Goal: Task Accomplishment & Management: Manage account settings

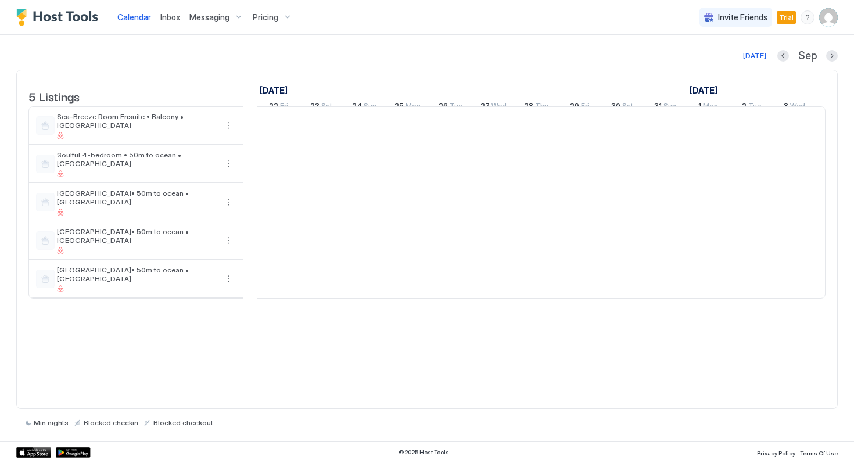
scroll to position [0, 645]
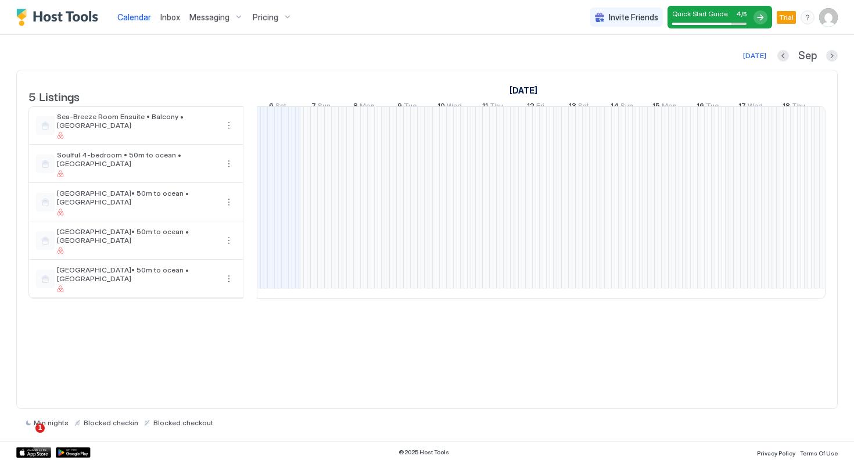
click at [830, 17] on img "User profile" at bounding box center [828, 17] width 19 height 19
click at [736, 61] on span "Settings" at bounding box center [723, 65] width 31 height 10
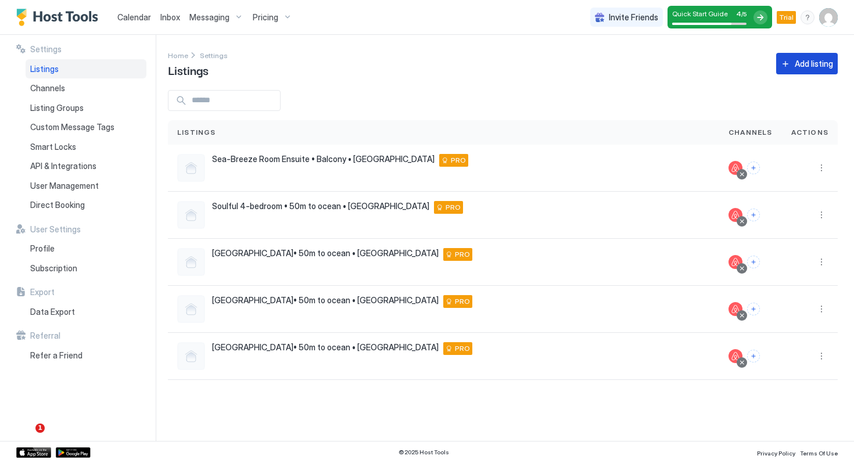
click at [805, 63] on div "Add listing" at bounding box center [813, 63] width 38 height 12
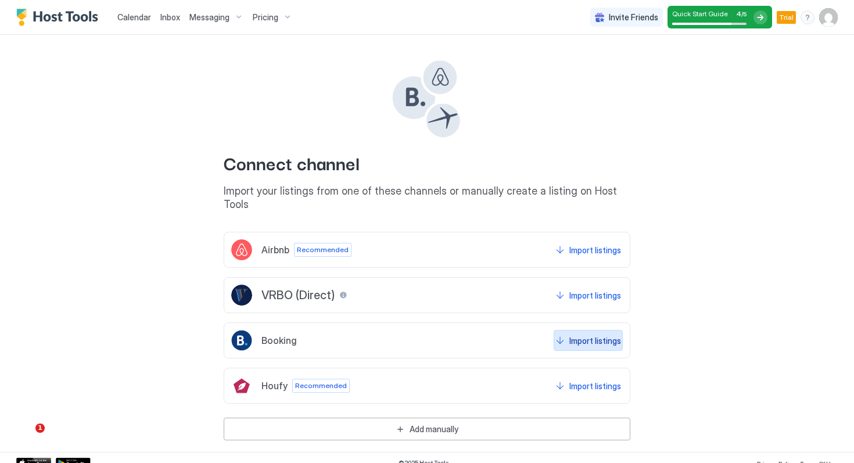
click at [574, 334] on div "Import listings" at bounding box center [595, 340] width 52 height 12
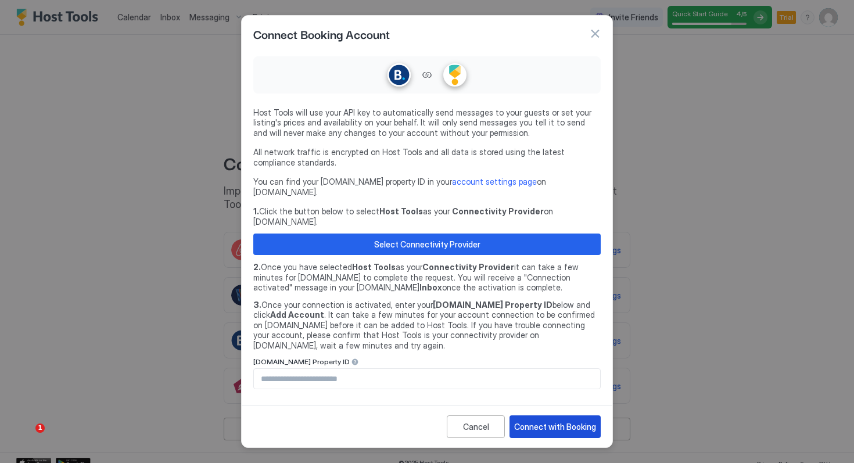
click at [582, 420] on div "Connect with Booking" at bounding box center [555, 426] width 82 height 12
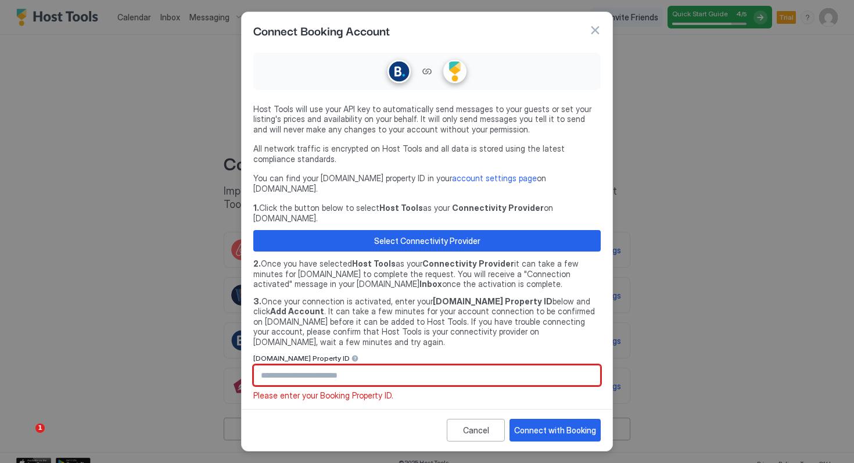
click at [359, 365] on input "Input Field" at bounding box center [427, 375] width 346 height 20
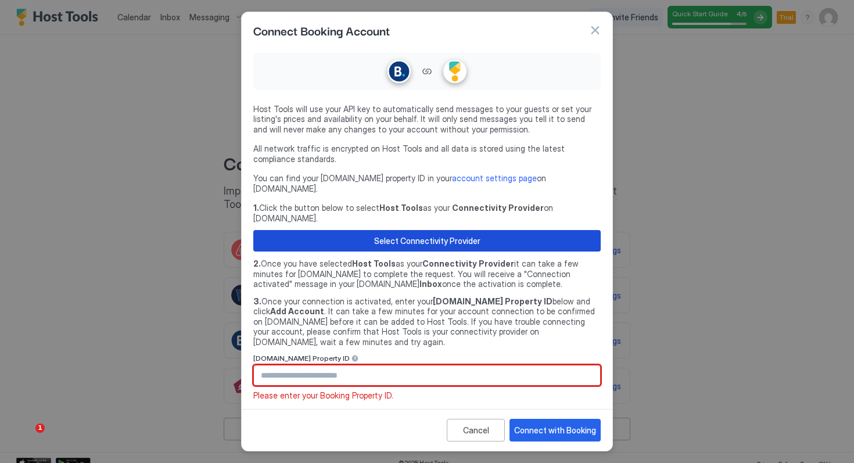
click at [400, 235] on div "Select Connectivity Provider" at bounding box center [427, 241] width 106 height 12
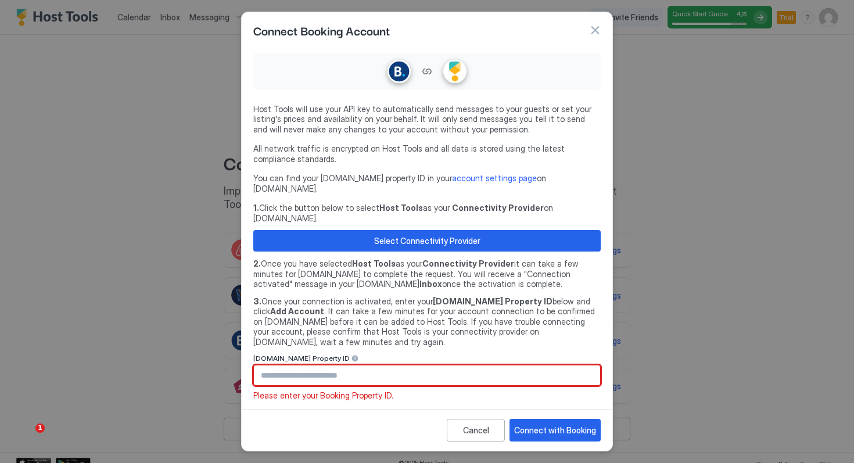
click at [312, 365] on input "Input Field" at bounding box center [427, 375] width 346 height 20
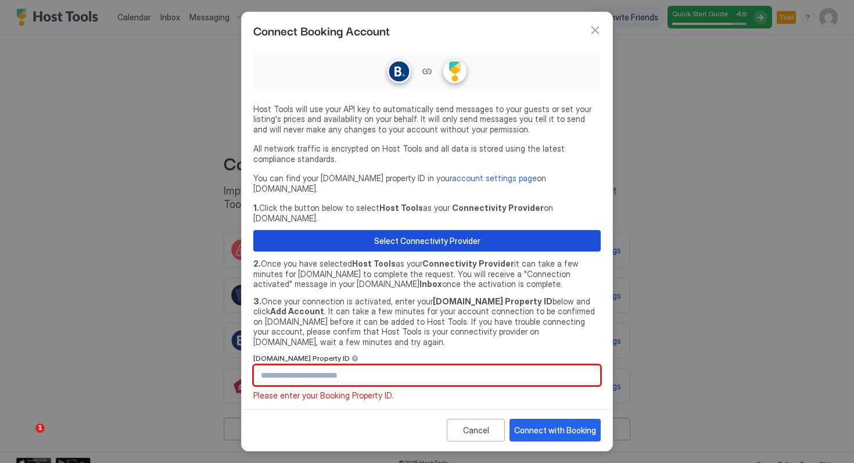
click at [447, 235] on div "Select Connectivity Provider" at bounding box center [427, 241] width 106 height 12
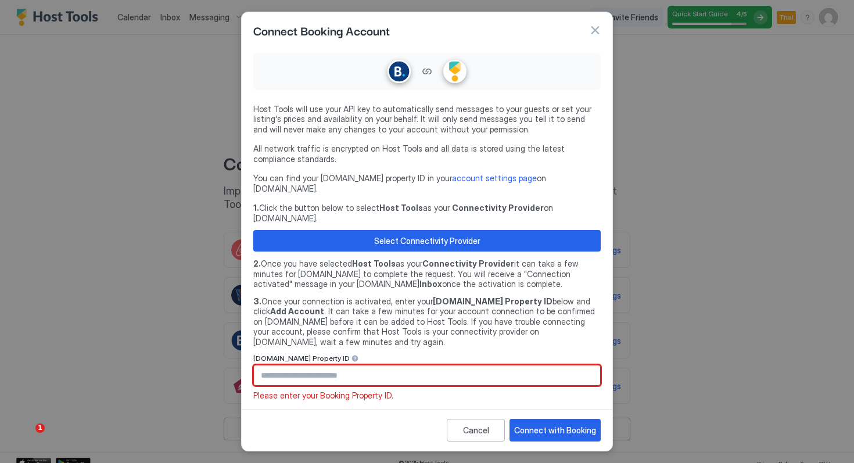
click at [339, 365] on input "Input Field" at bounding box center [427, 375] width 346 height 20
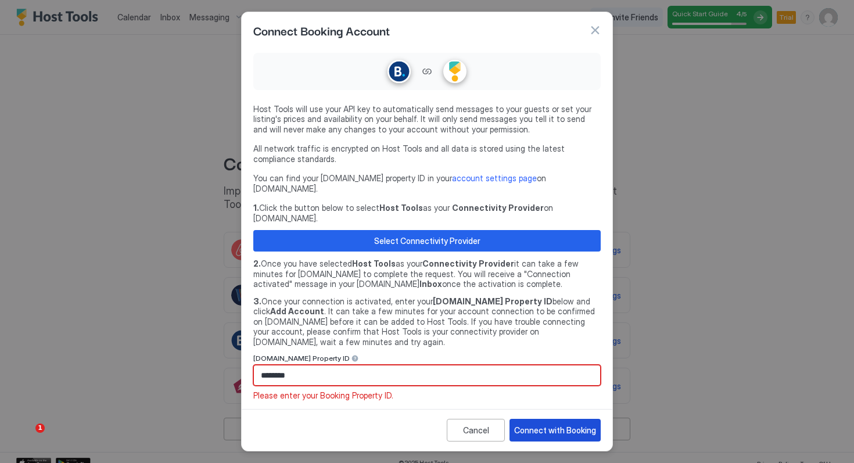
click at [570, 424] on div "Connect with Booking" at bounding box center [555, 430] width 82 height 12
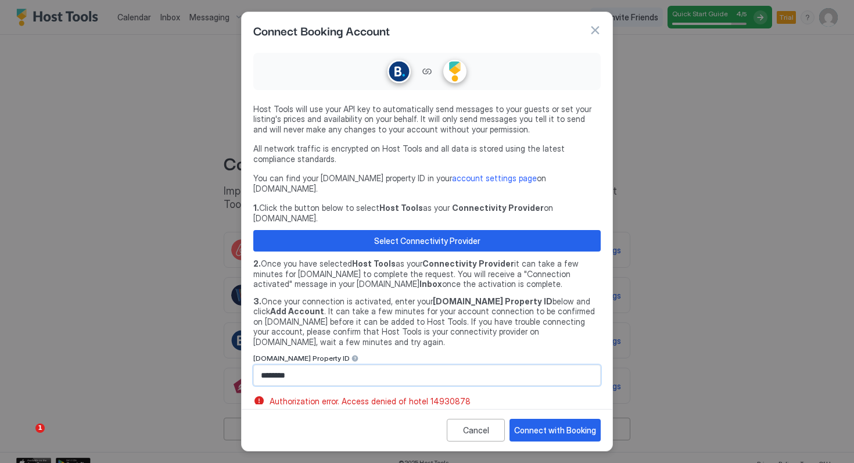
click at [273, 365] on input "********" at bounding box center [427, 375] width 346 height 20
click at [547, 424] on div "Connect with Booking" at bounding box center [555, 430] width 82 height 12
click at [309, 365] on input "********" at bounding box center [427, 375] width 346 height 20
type input "*"
paste input "********"
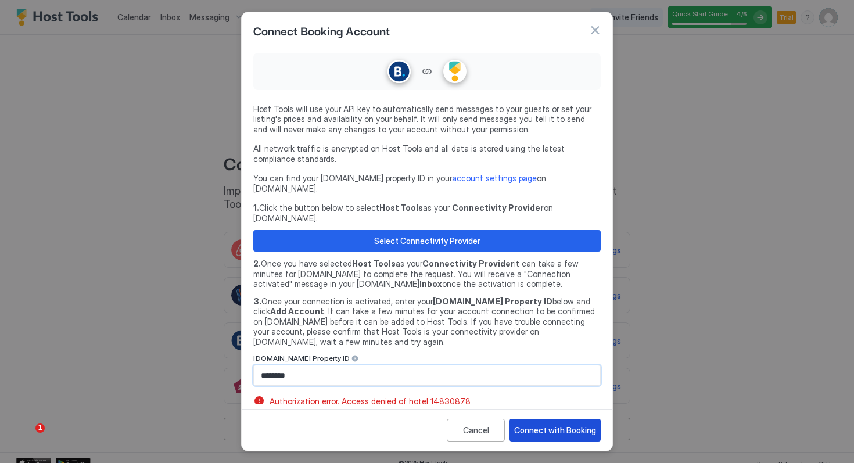
type input "********"
click at [576, 424] on div "Connect with Booking" at bounding box center [555, 430] width 82 height 12
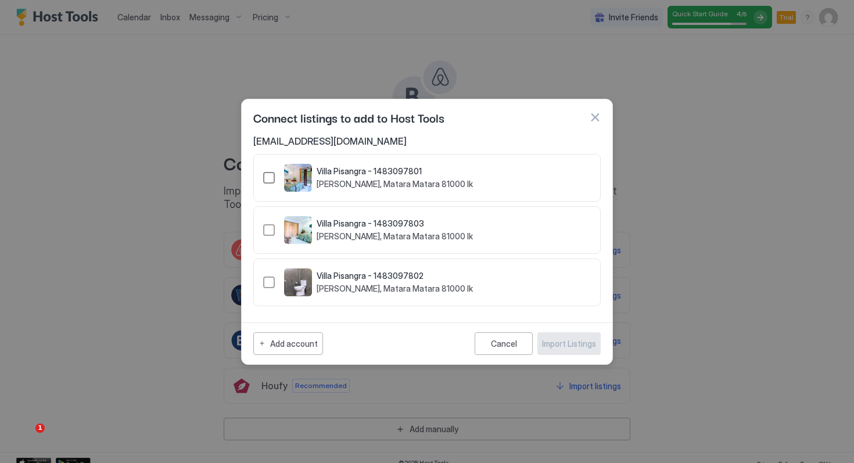
click at [268, 177] on div "1483097801" at bounding box center [269, 178] width 12 height 12
click at [571, 344] on div "Import Listings" at bounding box center [569, 343] width 54 height 12
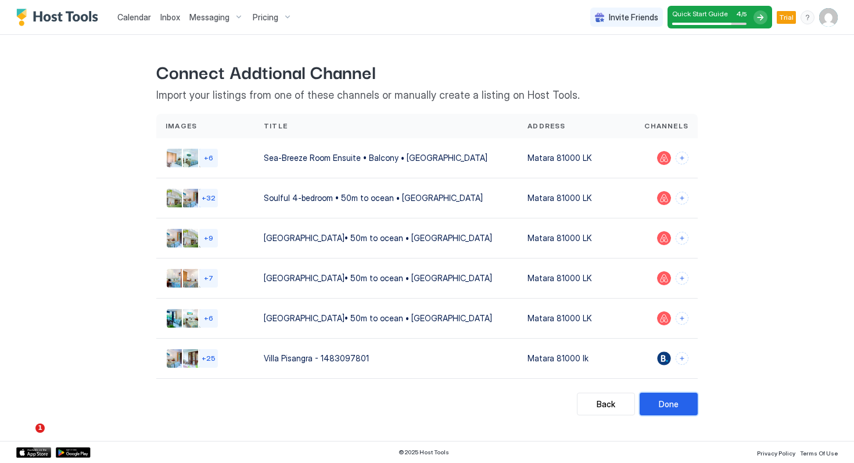
click at [672, 408] on div "Done" at bounding box center [668, 404] width 20 height 12
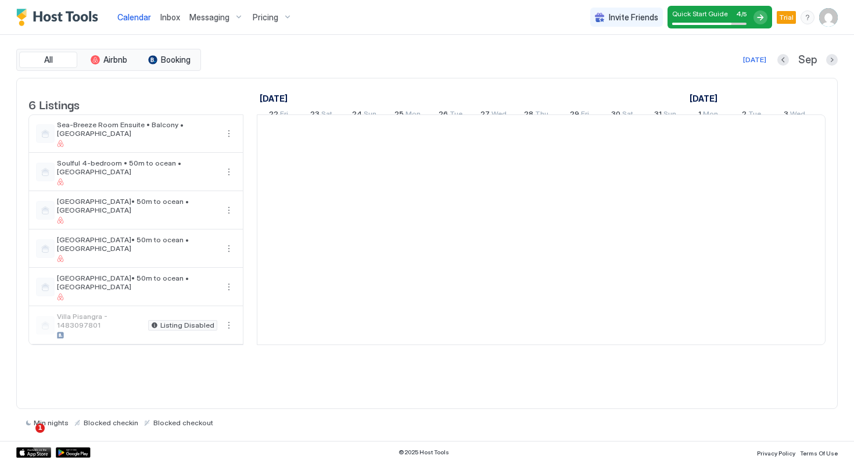
scroll to position [0, 645]
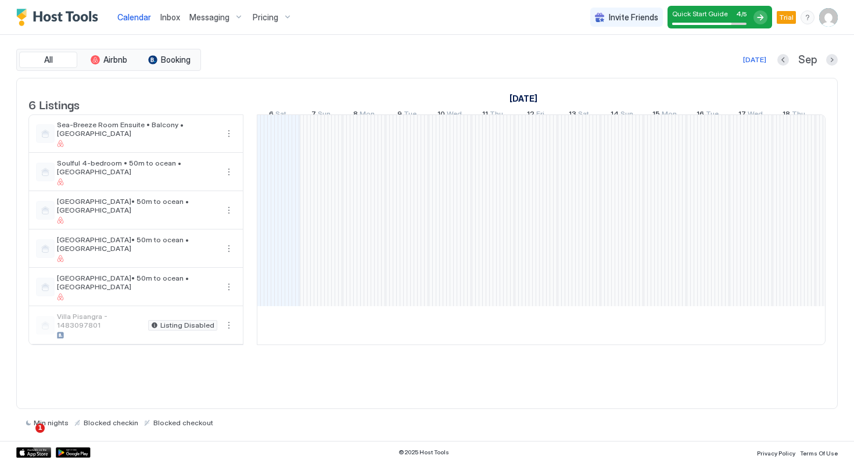
click at [830, 14] on img "User profile" at bounding box center [828, 17] width 19 height 19
click at [746, 63] on div "Settings" at bounding box center [762, 65] width 147 height 20
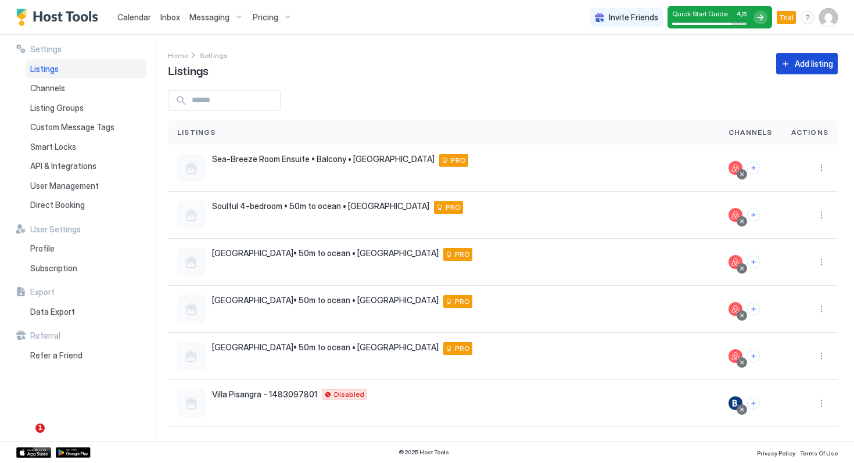
click at [812, 67] on div "Add listing" at bounding box center [813, 63] width 38 height 12
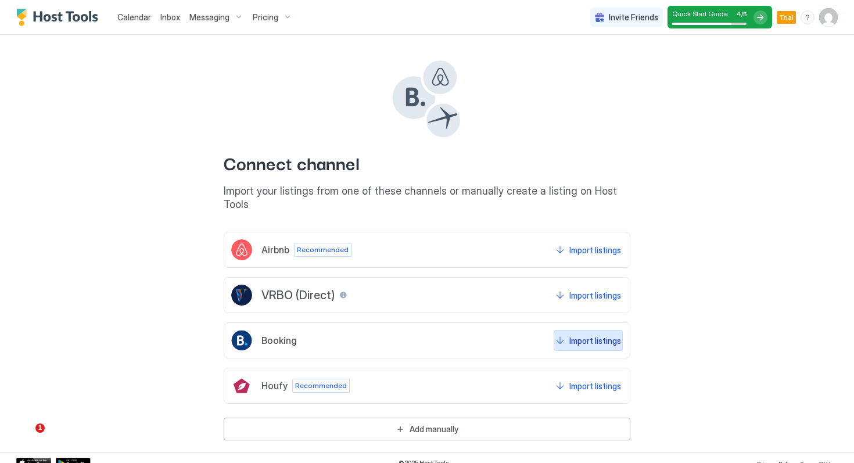
click at [610, 334] on div "Import listings" at bounding box center [595, 340] width 52 height 12
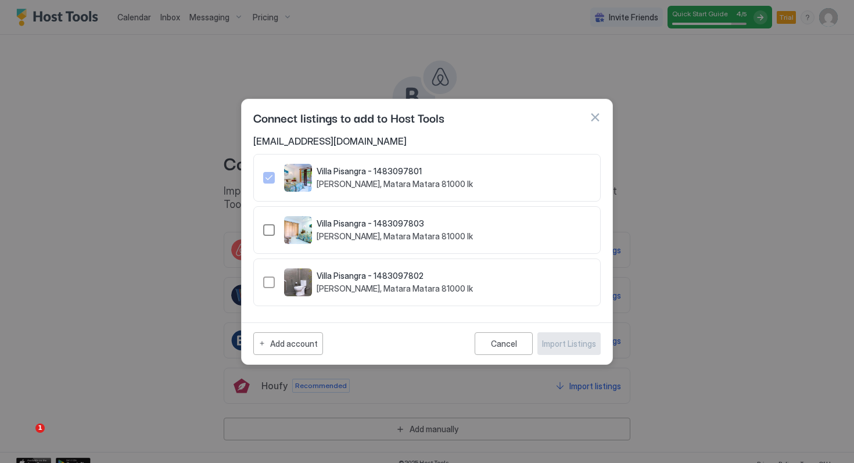
click at [268, 230] on div "1483097803" at bounding box center [269, 230] width 12 height 12
click at [268, 286] on div "1483097802" at bounding box center [269, 282] width 12 height 12
click at [574, 342] on div "Import Listings" at bounding box center [569, 343] width 54 height 12
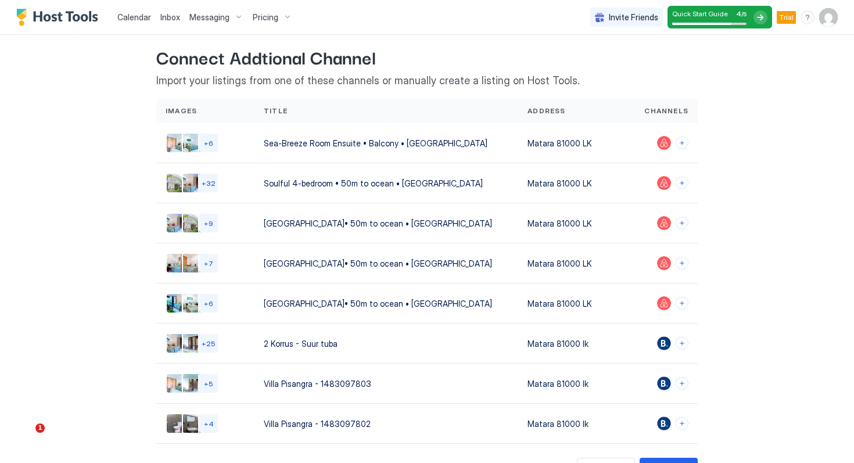
scroll to position [114, 0]
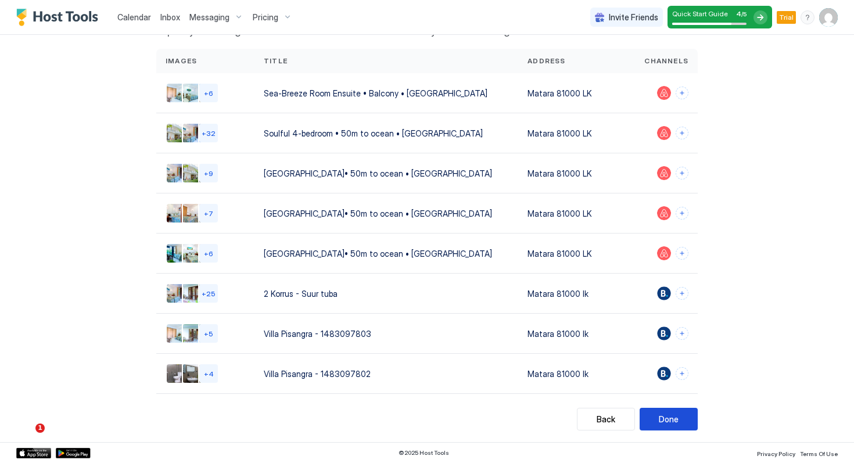
click at [678, 418] on button "Done" at bounding box center [668, 419] width 58 height 23
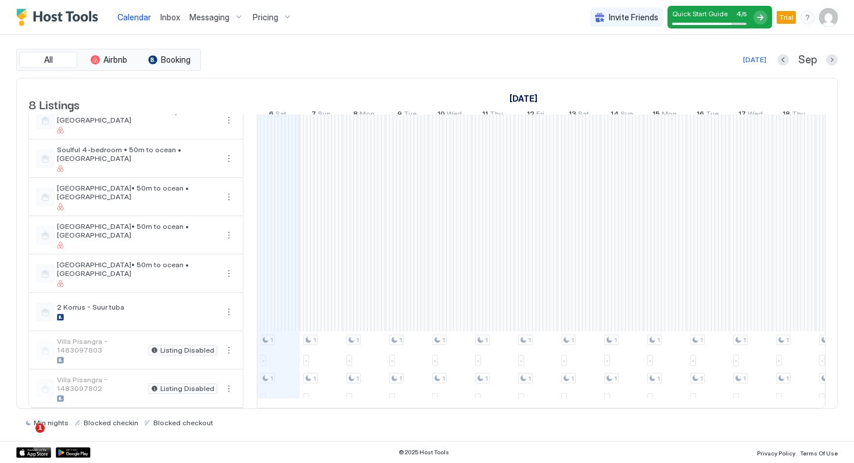
scroll to position [23, 0]
click at [828, 22] on img "User profile" at bounding box center [828, 17] width 19 height 19
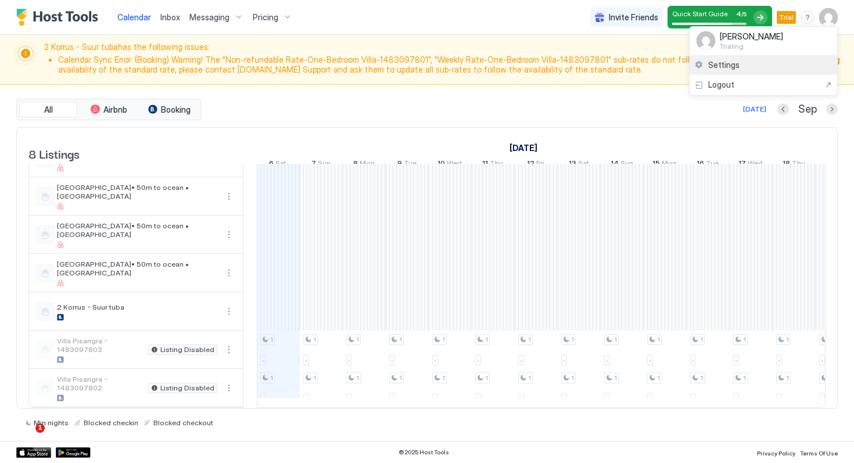
click at [754, 67] on div "Settings" at bounding box center [762, 65] width 147 height 20
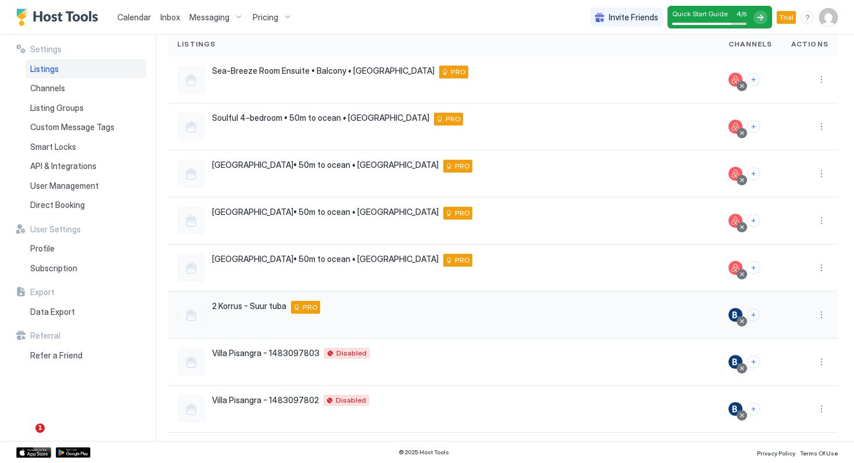
scroll to position [94, 0]
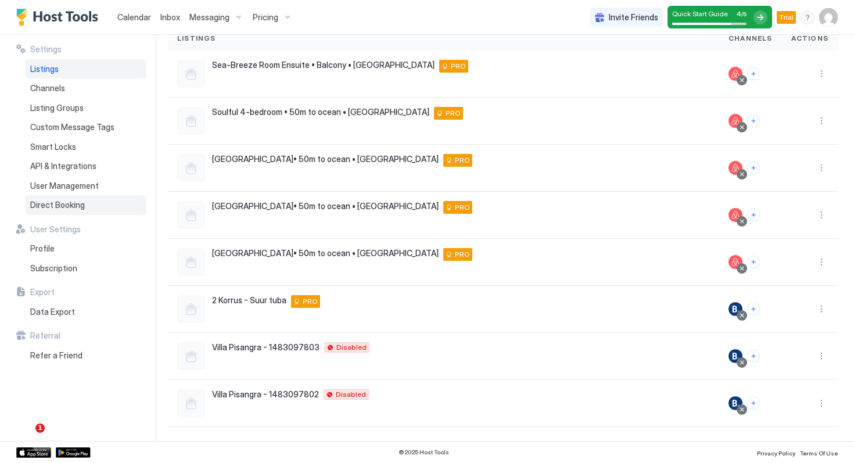
click at [65, 206] on span "Direct Booking" at bounding box center [57, 205] width 55 height 10
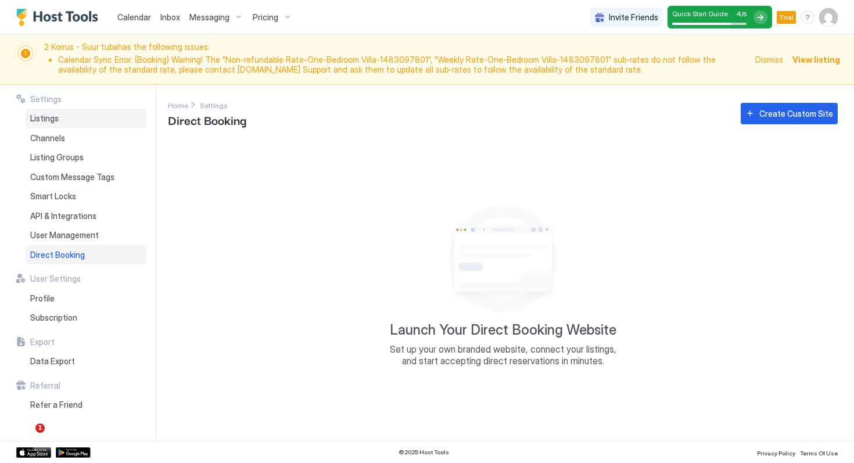
click at [51, 115] on span "Listings" at bounding box center [44, 118] width 28 height 10
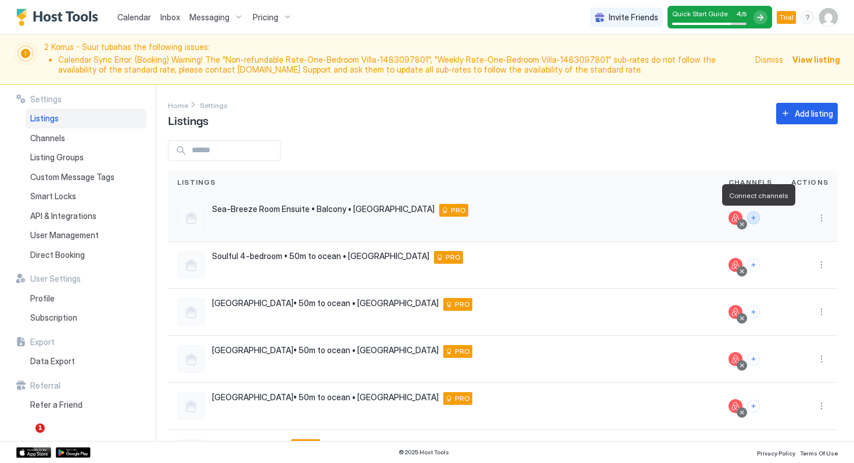
click at [758, 218] on button "Connect channels" at bounding box center [753, 217] width 13 height 13
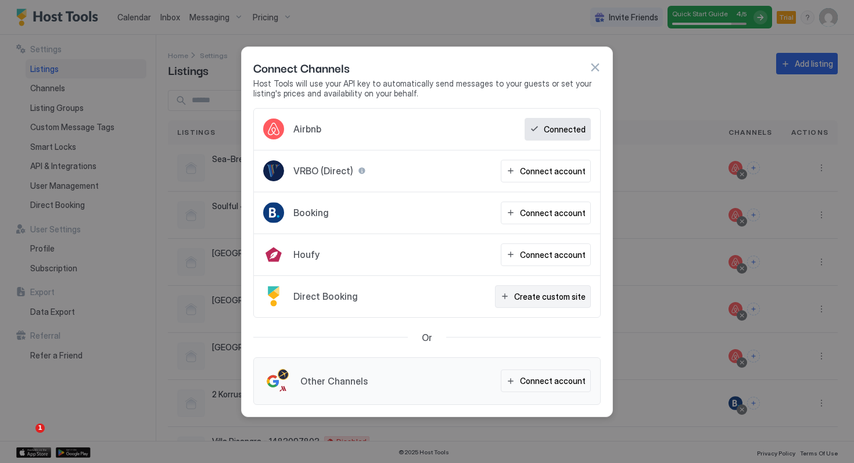
click at [561, 297] on div "Create custom site" at bounding box center [549, 296] width 71 height 12
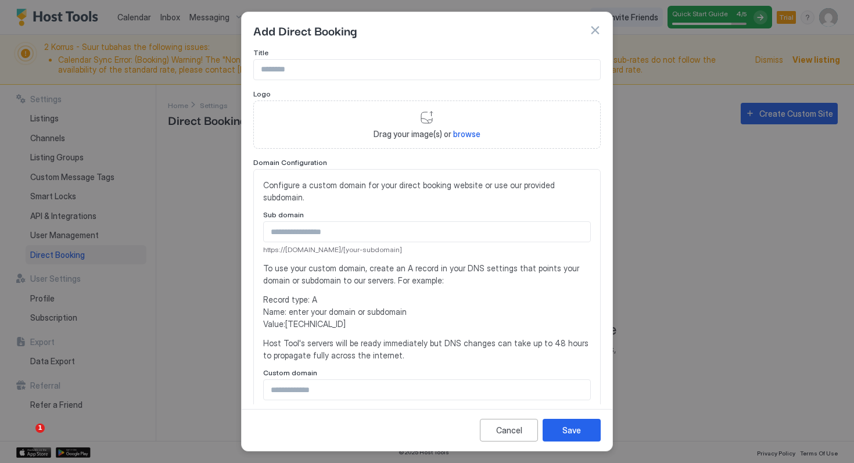
click at [279, 71] on input "Input Field" at bounding box center [427, 70] width 346 height 20
click at [512, 431] on div "Cancel" at bounding box center [509, 430] width 26 height 12
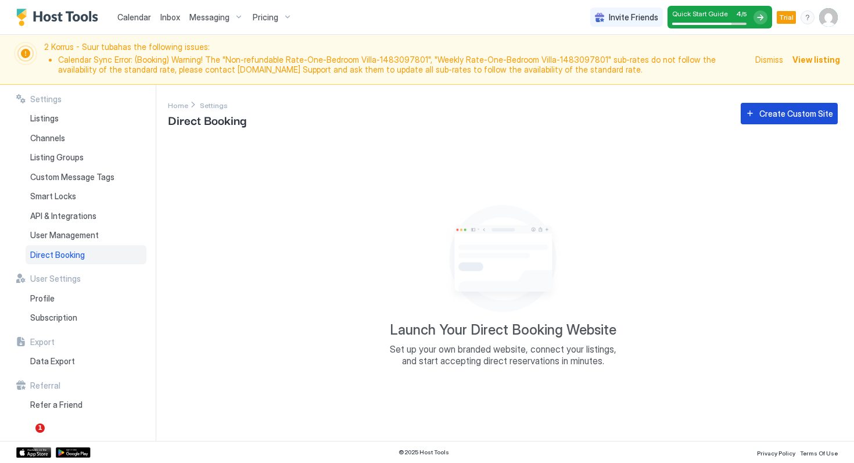
click at [785, 114] on div "Create Custom Site" at bounding box center [796, 113] width 74 height 12
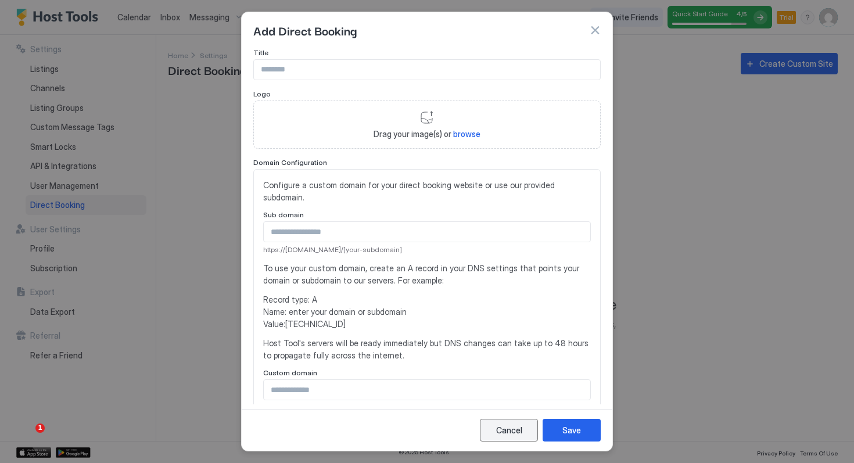
click at [499, 431] on div "Cancel" at bounding box center [509, 430] width 26 height 12
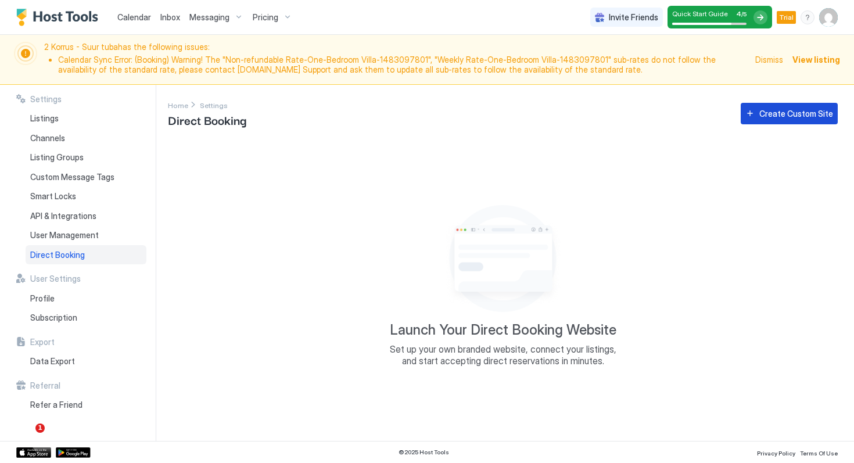
click at [808, 112] on div "Create Custom Site" at bounding box center [796, 113] width 74 height 12
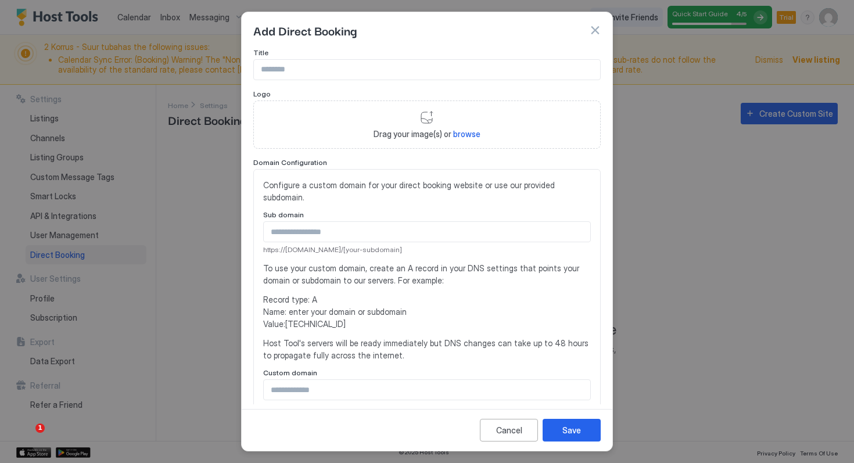
click at [319, 70] on input "Input Field" at bounding box center [427, 70] width 346 height 20
type input "**********"
click at [490, 135] on div "Drag your image(s) or browse" at bounding box center [426, 124] width 347 height 49
click at [430, 118] on div "Drag your image(s) or browse" at bounding box center [426, 124] width 347 height 49
type input "**********"
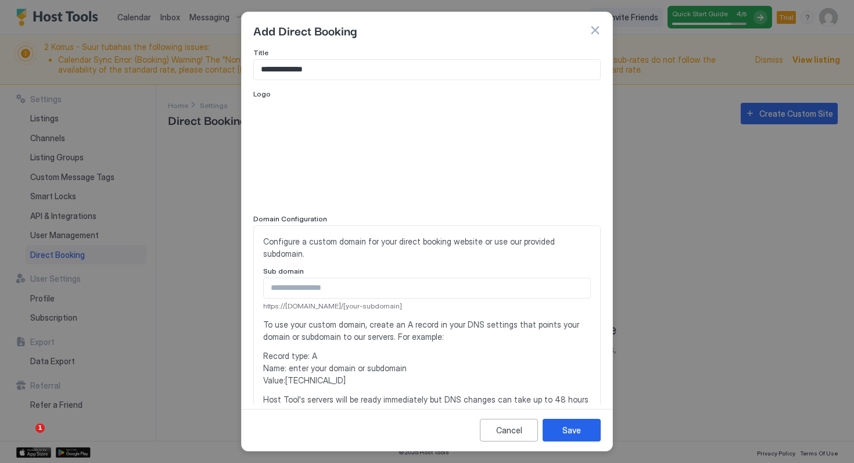
click at [447, 280] on input "Input Field" at bounding box center [427, 288] width 326 height 20
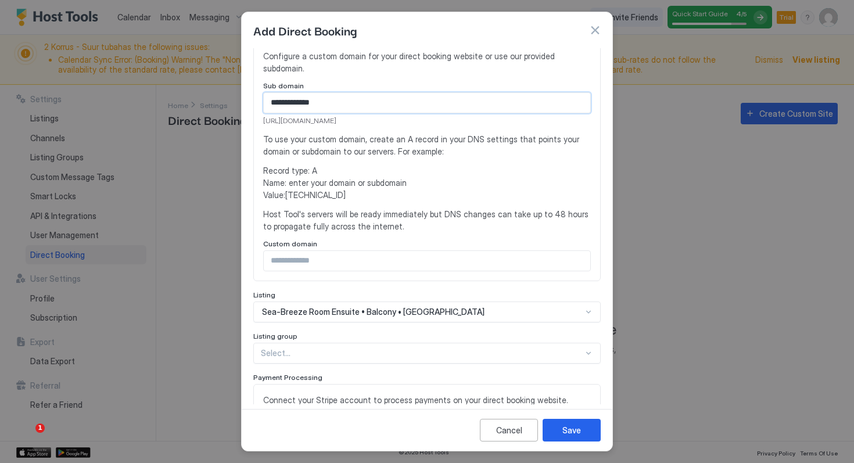
scroll to position [186, 0]
type input "**********"
click at [330, 250] on input "Input Field" at bounding box center [427, 260] width 326 height 20
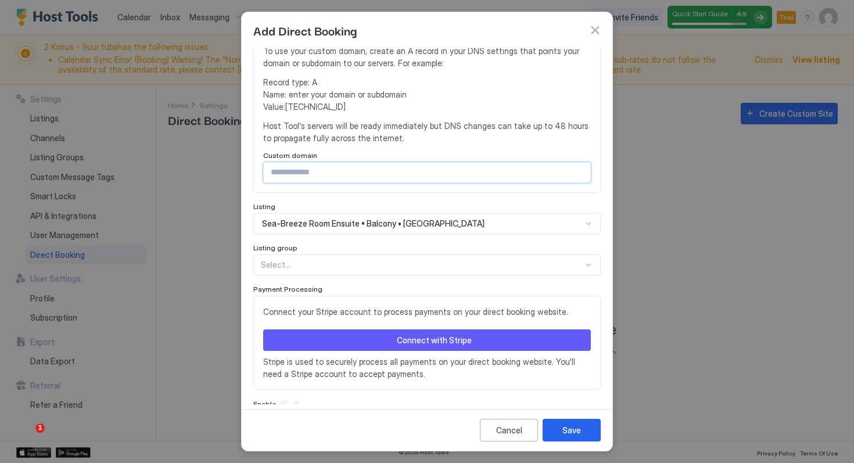
scroll to position [279, 0]
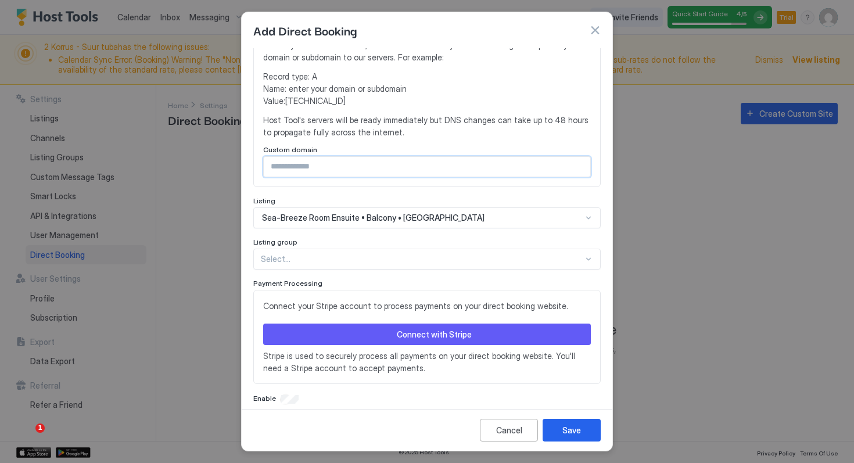
click at [589, 254] on div at bounding box center [588, 258] width 9 height 9
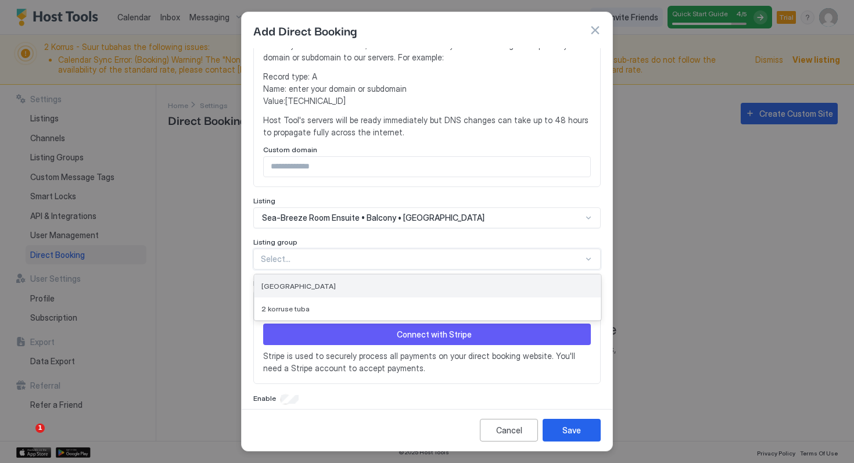
click at [308, 282] on div "[GEOGRAPHIC_DATA]" at bounding box center [427, 286] width 332 height 9
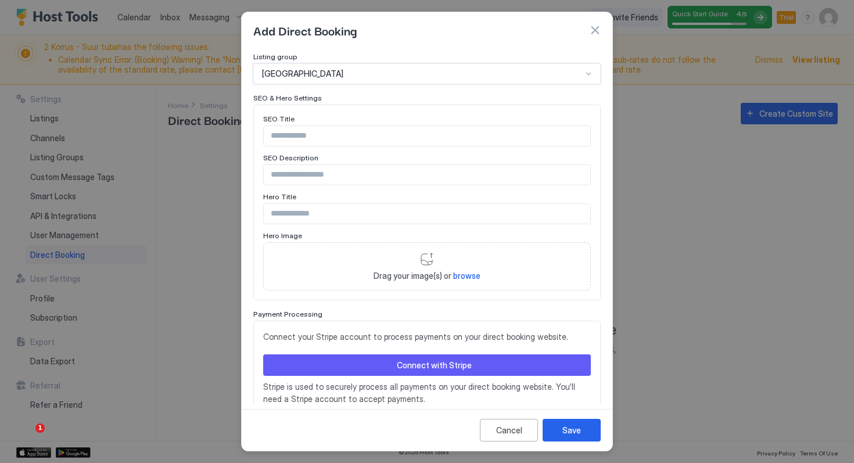
scroll to position [495, 0]
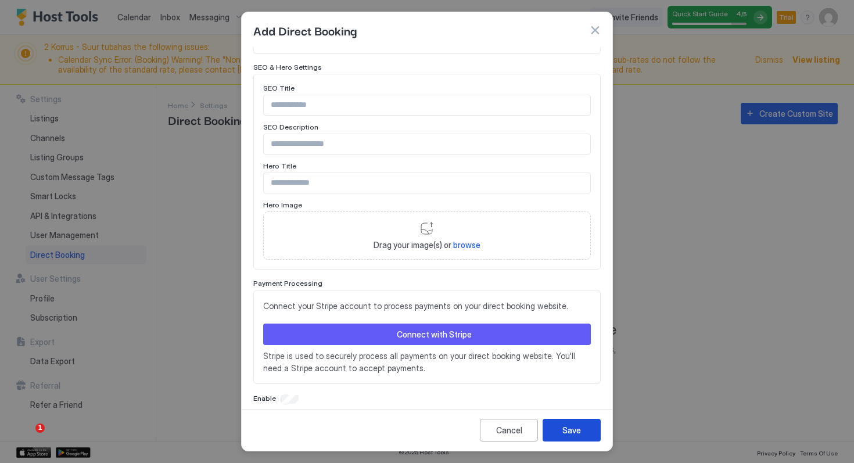
click at [574, 431] on div "Save" at bounding box center [571, 430] width 19 height 12
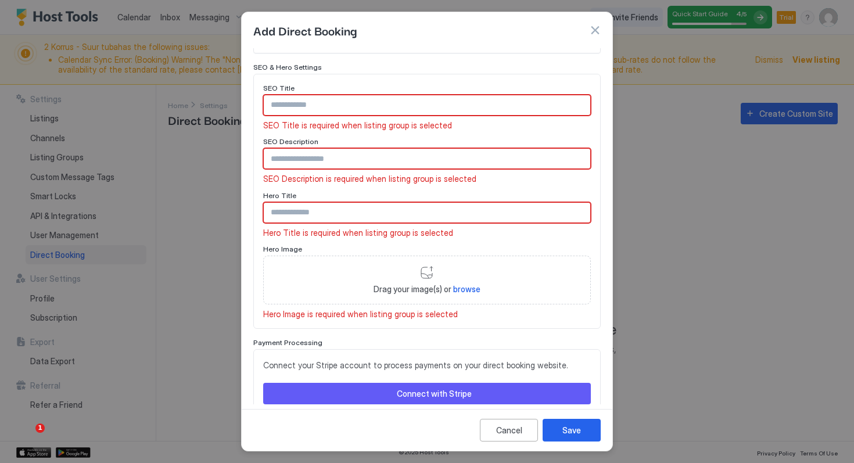
click at [315, 95] on input "Input Field" at bounding box center [427, 105] width 326 height 20
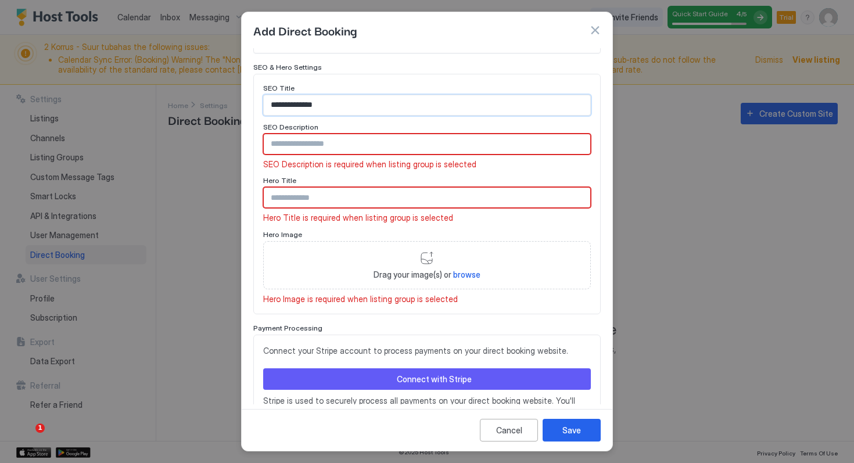
type input "**********"
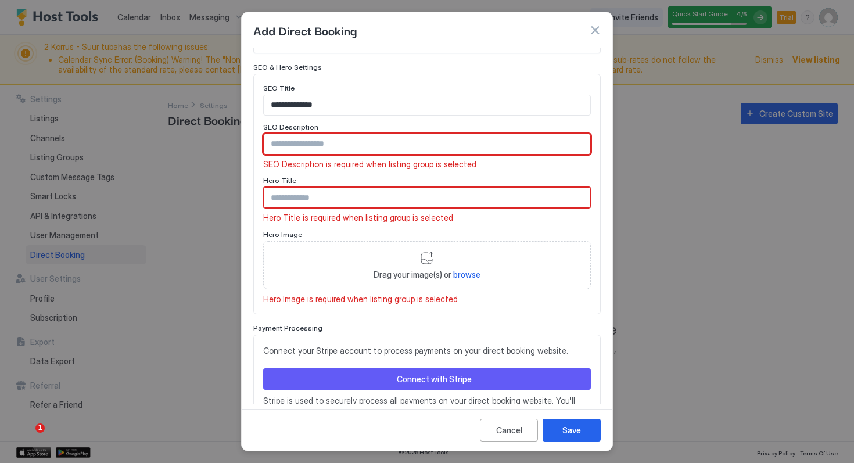
click at [319, 134] on input "Input Field" at bounding box center [427, 144] width 326 height 20
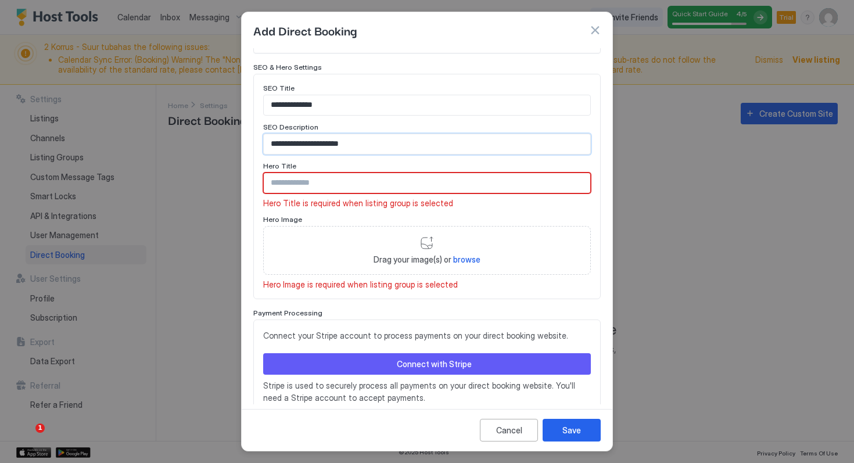
drag, startPoint x: 352, startPoint y: 134, endPoint x: 265, endPoint y: 131, distance: 87.7
click at [265, 134] on input "**********" at bounding box center [427, 144] width 326 height 20
type input "**********"
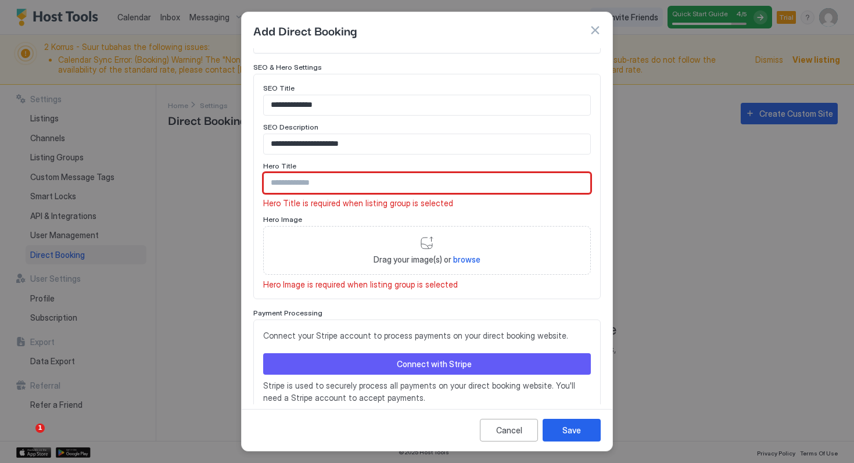
click at [292, 173] on input "Input Field" at bounding box center [427, 183] width 326 height 20
paste input "**********"
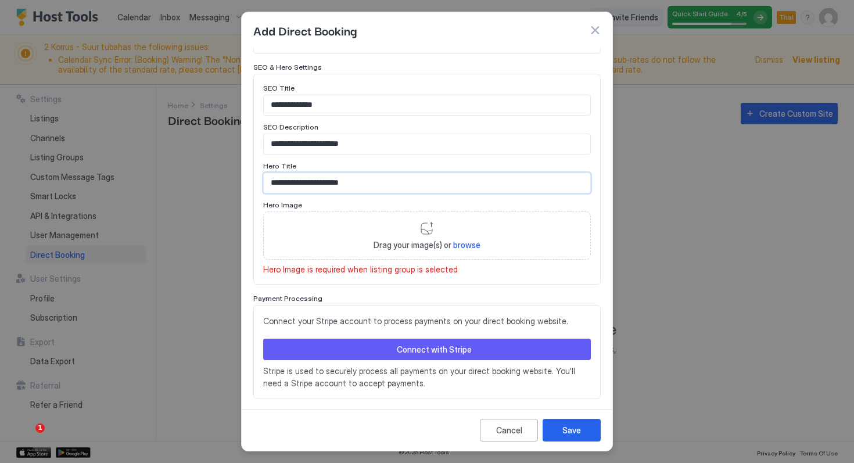
type input "**********"
click at [427, 218] on div "Drag your image(s) or browse" at bounding box center [426, 235] width 327 height 49
type input "**********"
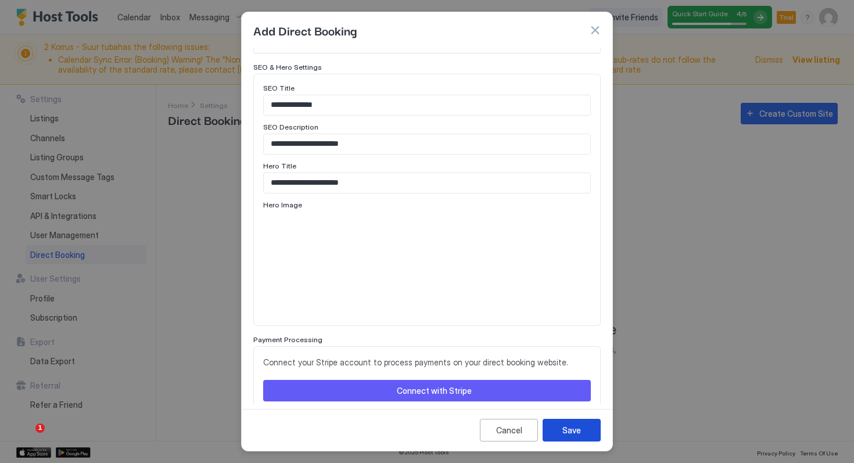
click at [573, 430] on div "Save" at bounding box center [571, 430] width 19 height 12
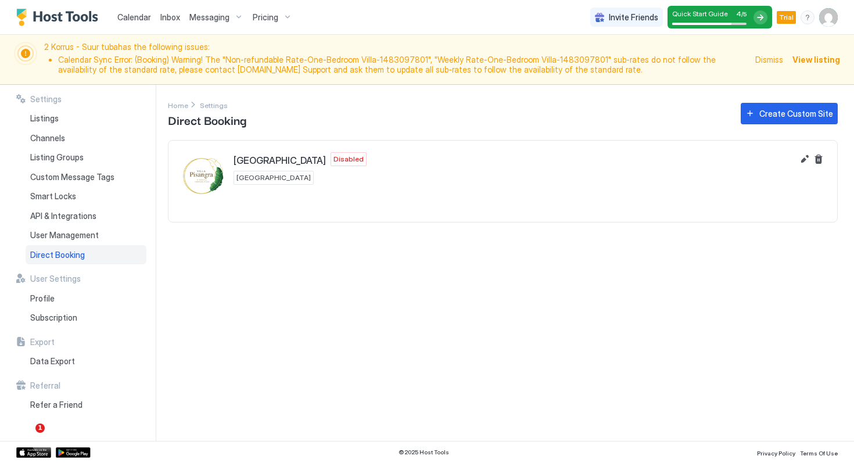
click at [258, 163] on span "[GEOGRAPHIC_DATA]" at bounding box center [279, 160] width 92 height 12
click at [258, 172] on span "[GEOGRAPHIC_DATA]" at bounding box center [273, 177] width 74 height 10
click at [804, 159] on button "Edit" at bounding box center [804, 159] width 14 height 14
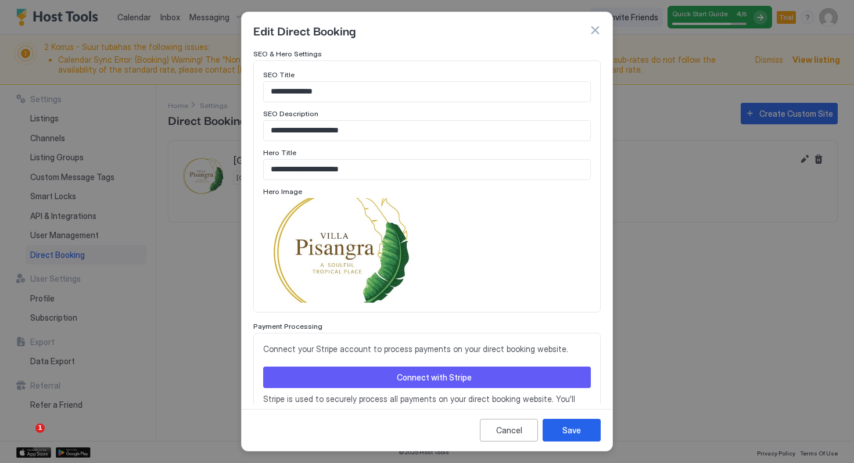
scroll to position [595, 0]
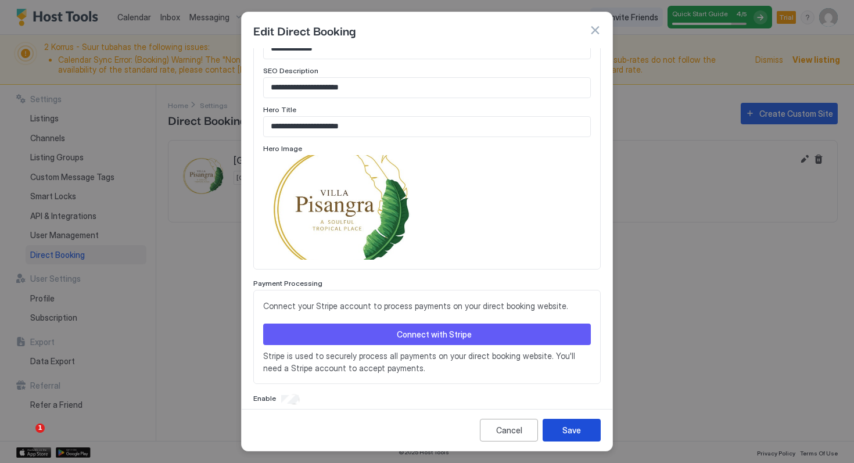
click at [577, 432] on div "Save" at bounding box center [571, 430] width 19 height 12
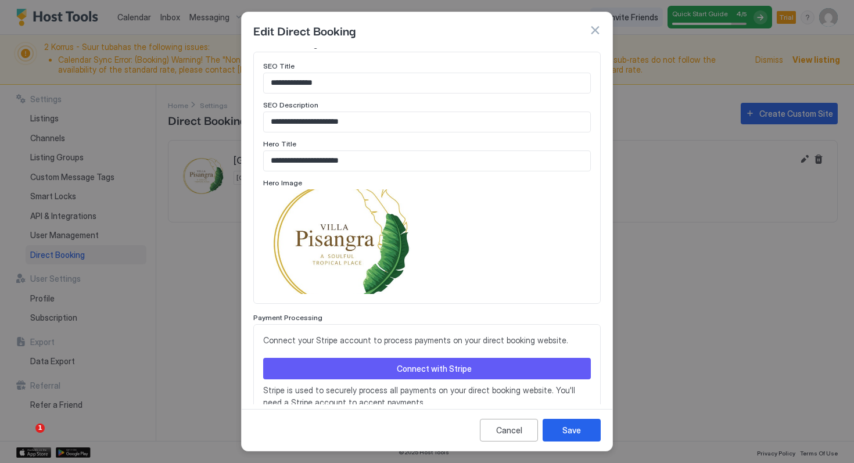
scroll to position [609, 0]
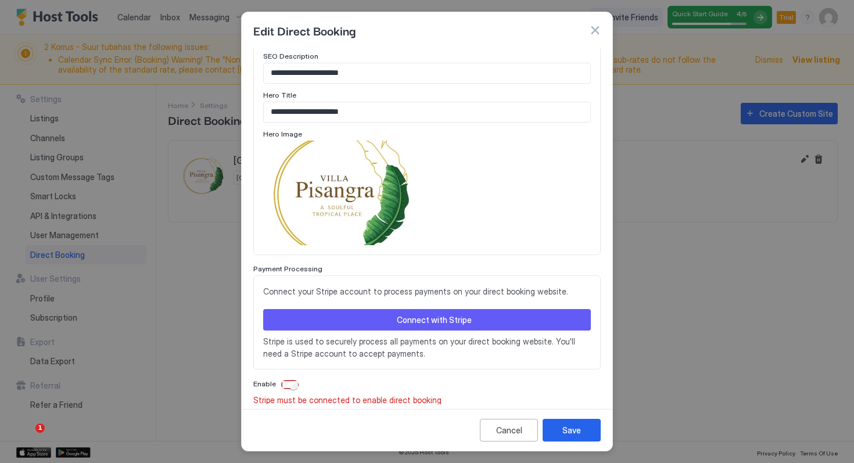
click at [426, 314] on div "Connect with Stripe" at bounding box center [434, 320] width 75 height 12
click at [575, 431] on div "Save" at bounding box center [571, 430] width 19 height 12
click at [574, 429] on div "Save" at bounding box center [571, 430] width 19 height 12
click at [504, 433] on div "Cancel" at bounding box center [509, 430] width 26 height 12
